Goal: Find specific page/section: Find specific page/section

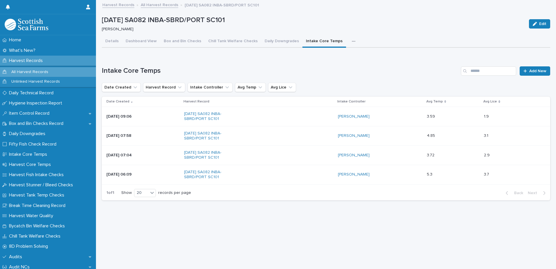
click at [147, 2] on link "All Harvest Records" at bounding box center [160, 4] width 38 height 7
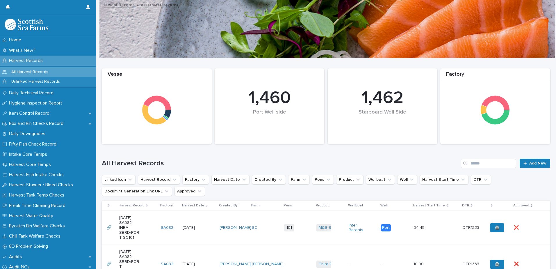
click at [145, 233] on div "[DATE] SA082 INBA-SBRD/PORT SC101" at bounding box center [137, 227] width 37 height 29
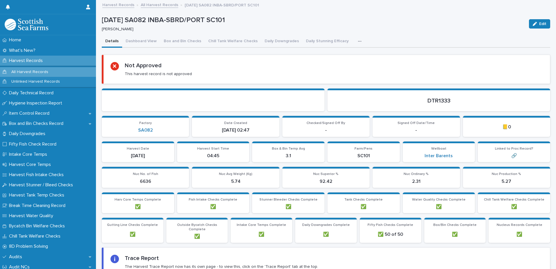
click at [356, 40] on button "button" at bounding box center [361, 41] width 13 height 12
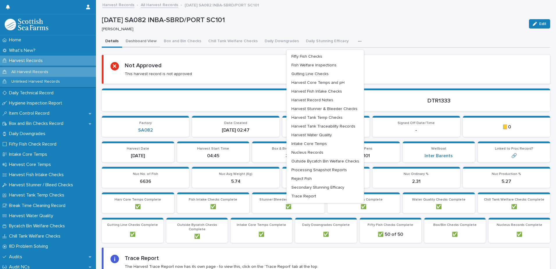
click at [143, 41] on button "Dashboard View" at bounding box center [141, 41] width 38 height 12
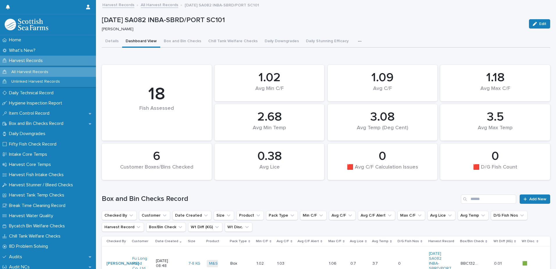
click at [155, 5] on link "All Harvest Records" at bounding box center [160, 4] width 38 height 7
